Goal: Task Accomplishment & Management: Manage account settings

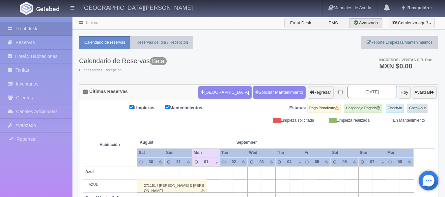
click at [367, 93] on input "2025-09-01" at bounding box center [371, 92] width 49 height 12
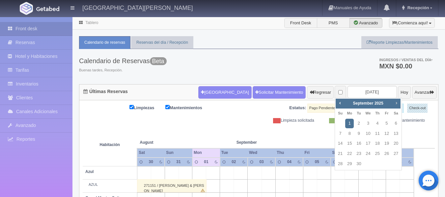
click at [397, 102] on span "Next" at bounding box center [395, 102] width 5 height 5
click at [396, 125] on link "1" at bounding box center [395, 124] width 9 height 10
type input "[DATE]"
